Goal: Transaction & Acquisition: Purchase product/service

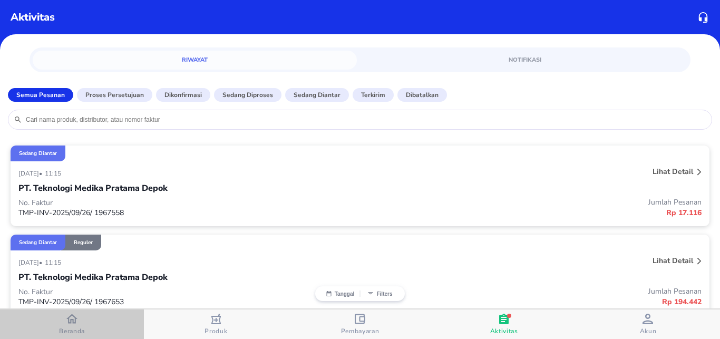
click at [67, 332] on span "Beranda" at bounding box center [72, 331] width 26 height 8
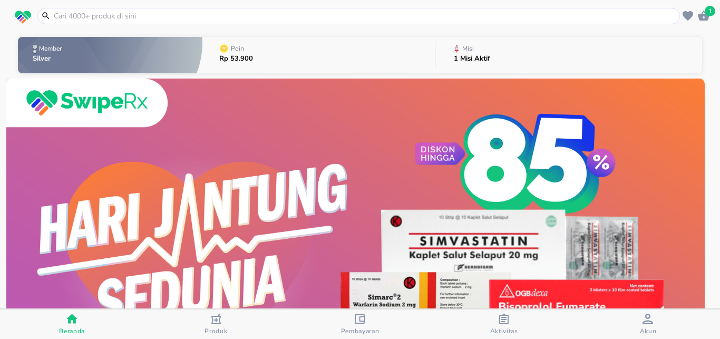
click at [193, 12] on input "text" at bounding box center [365, 16] width 624 height 11
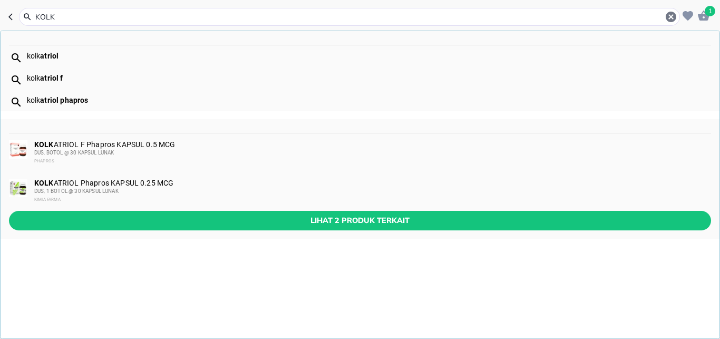
type input "KOLK"
click at [28, 56] on div "kolk atriol" at bounding box center [368, 56] width 683 height 8
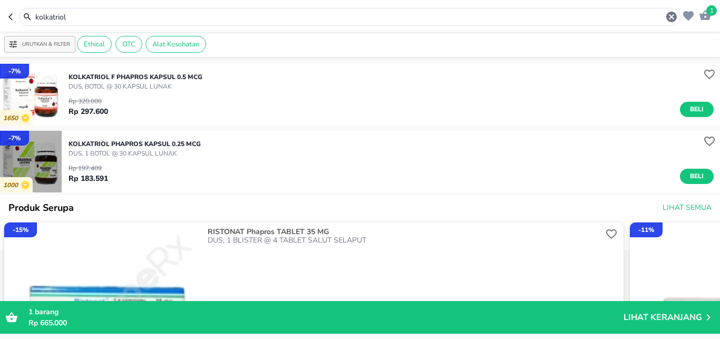
click at [28, 151] on img "button" at bounding box center [31, 162] width 62 height 62
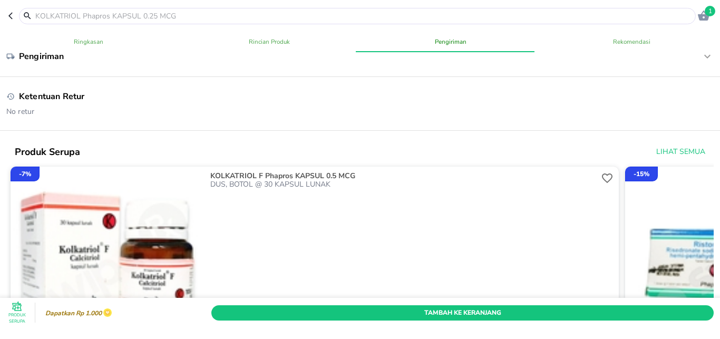
scroll to position [556, 0]
